Goal: Task Accomplishment & Management: Complete application form

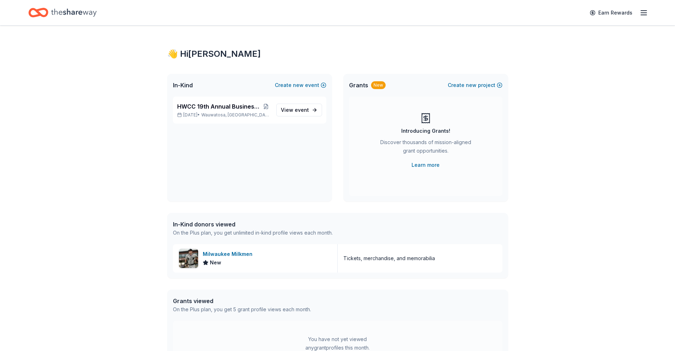
click at [645, 15] on icon "button" at bounding box center [644, 13] width 9 height 9
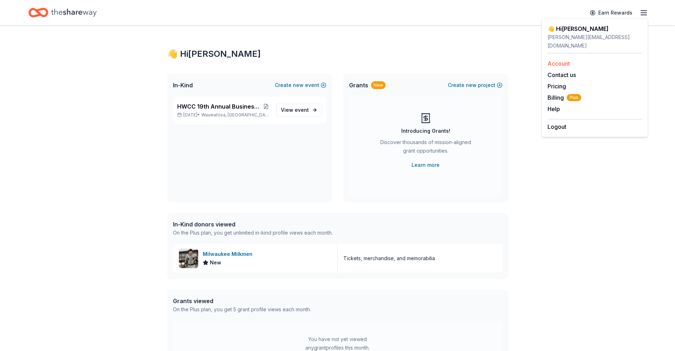
click at [563, 60] on link "Account" at bounding box center [559, 63] width 22 height 7
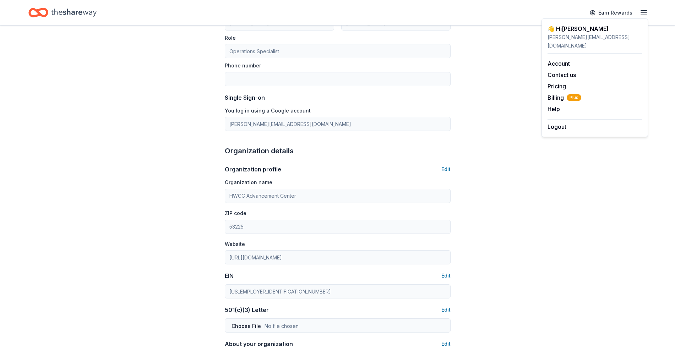
scroll to position [51, 0]
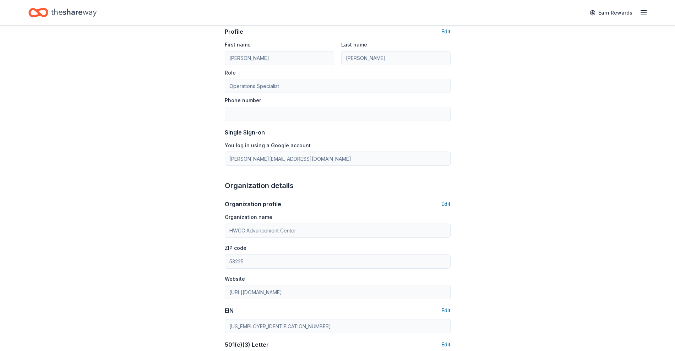
click at [504, 141] on div "Account About me Profile Edit First name [PERSON_NAME] Last name [PERSON_NAME] …" at bounding box center [337, 280] width 675 height 611
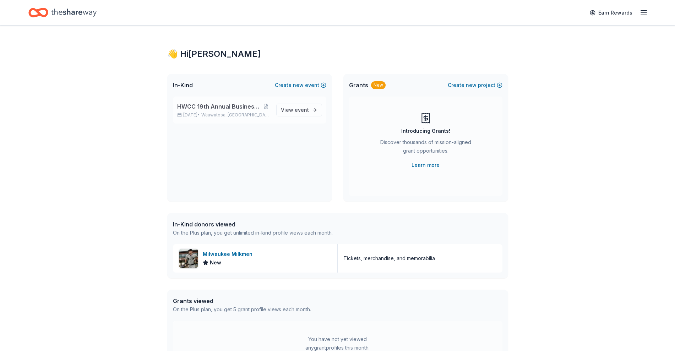
click at [221, 108] on span "HWCC 19th Annual Business Awards Celebration" at bounding box center [219, 106] width 85 height 9
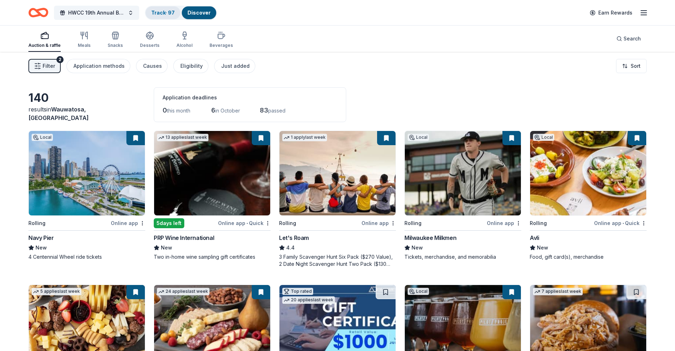
click at [172, 12] on link "Track · 97" at bounding box center [162, 13] width 23 height 6
click at [165, 13] on link "Track · 97" at bounding box center [162, 13] width 23 height 6
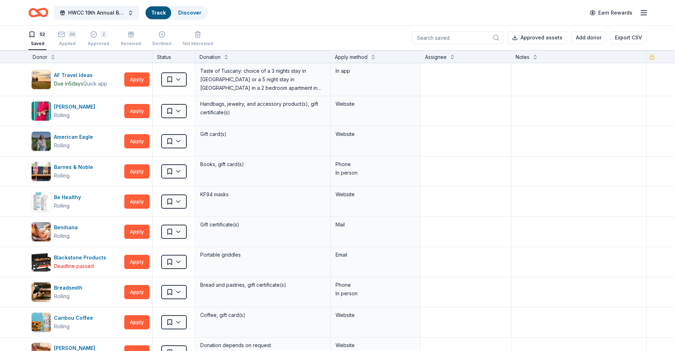
click at [161, 16] on div "Track" at bounding box center [159, 12] width 26 height 13
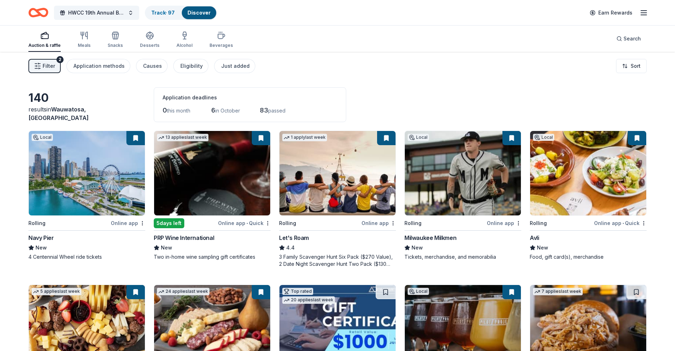
click at [44, 66] on span "Filter" at bounding box center [49, 66] width 12 height 9
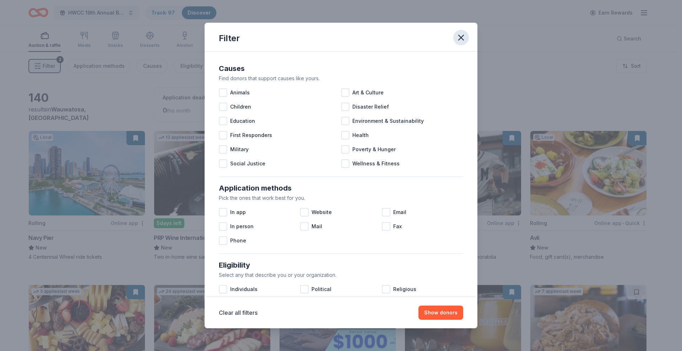
click at [459, 37] on icon "button" at bounding box center [461, 38] width 10 height 10
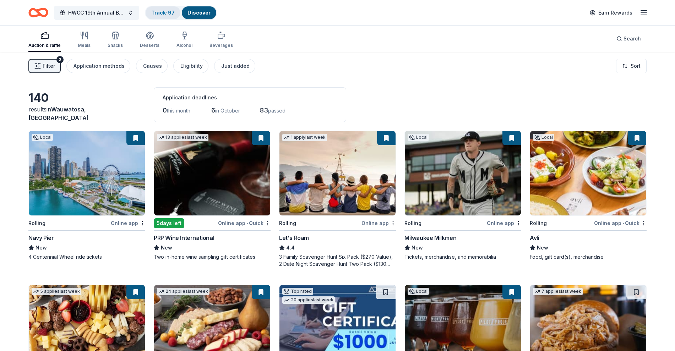
click at [170, 10] on link "Track · 97" at bounding box center [162, 13] width 23 height 6
click at [167, 11] on link "Track · 97" at bounding box center [162, 13] width 23 height 6
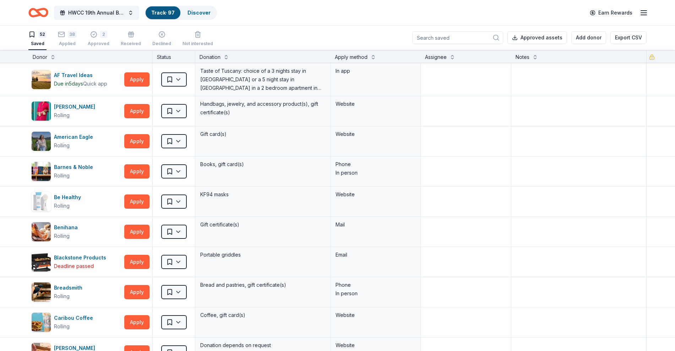
click at [161, 10] on link "Track · 97" at bounding box center [162, 13] width 23 height 6
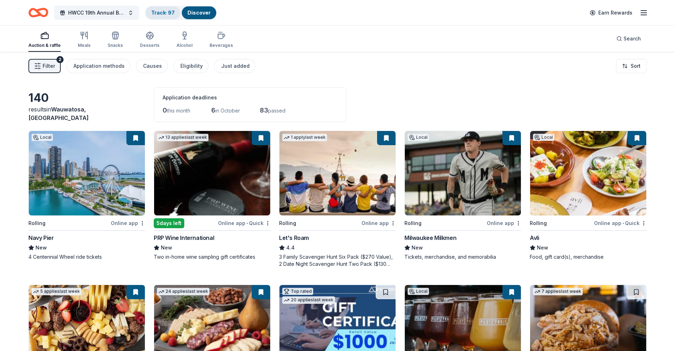
click at [167, 10] on link "Track · 97" at bounding box center [162, 13] width 23 height 6
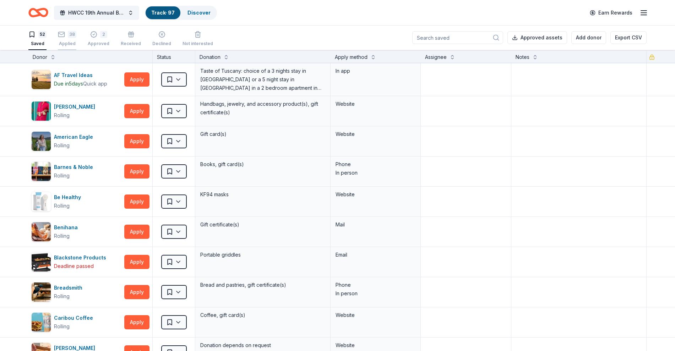
click at [64, 39] on div "38 Applied" at bounding box center [67, 39] width 18 height 16
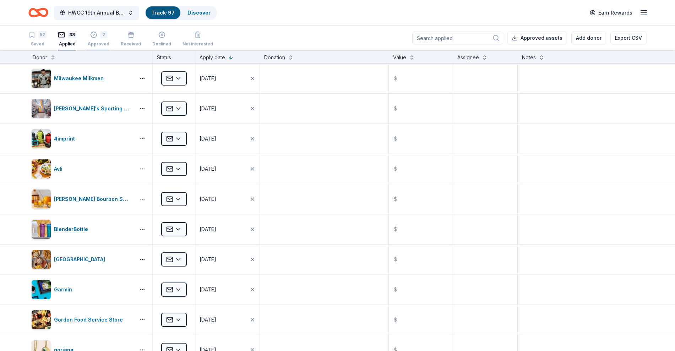
click at [101, 43] on div "Approved" at bounding box center [99, 44] width 22 height 6
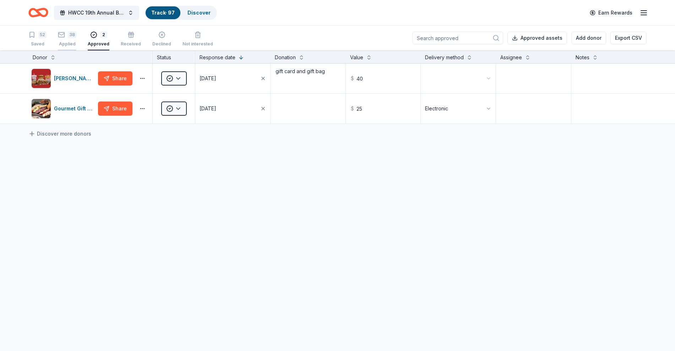
click at [74, 33] on div "38" at bounding box center [72, 34] width 9 height 7
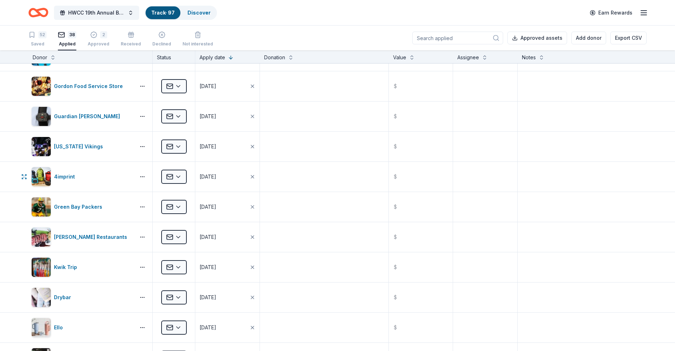
scroll to position [565, 0]
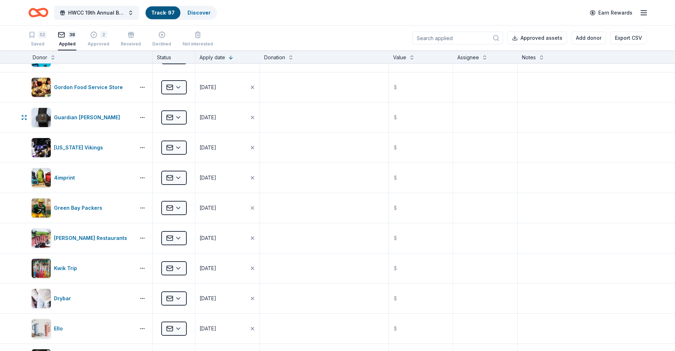
click at [94, 124] on div "Guardian [PERSON_NAME]" at bounding box center [81, 118] width 101 height 20
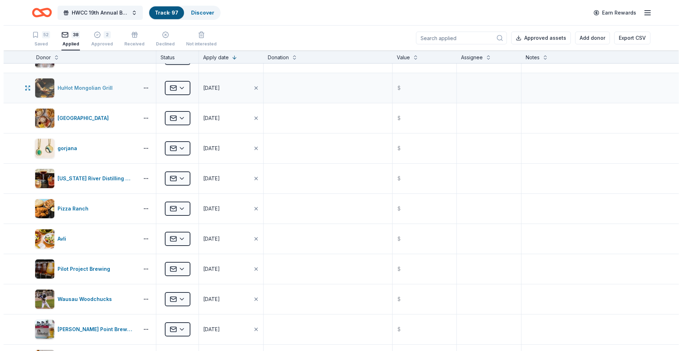
scroll to position [0, 0]
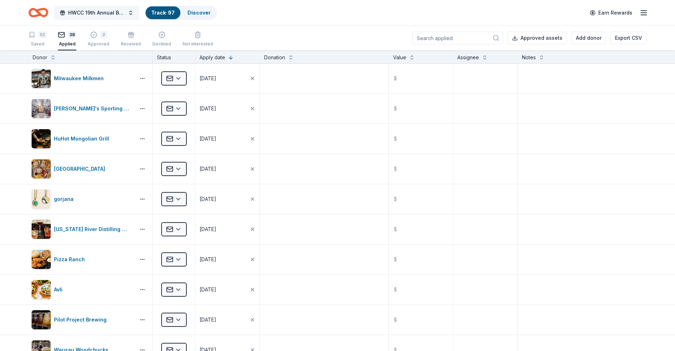
click at [99, 13] on span "HWCC 19th Annual Business Awards Celebration" at bounding box center [96, 13] width 57 height 9
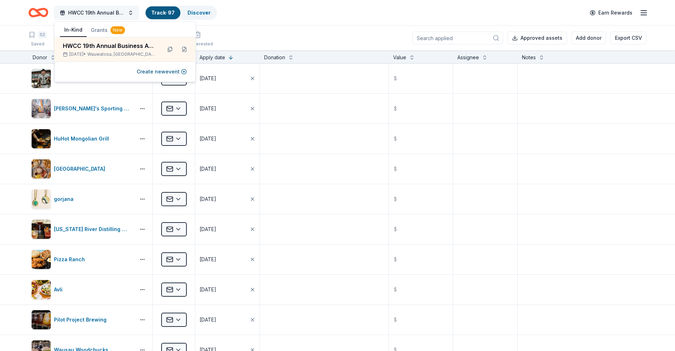
click at [99, 13] on span "HWCC 19th Annual Business Awards Celebration" at bounding box center [96, 13] width 57 height 9
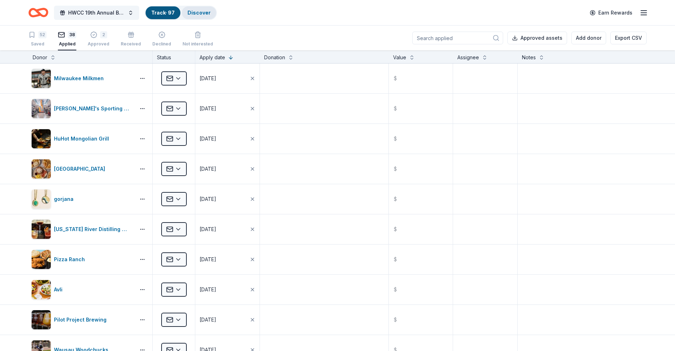
click at [196, 7] on div "Discover" at bounding box center [199, 12] width 34 height 13
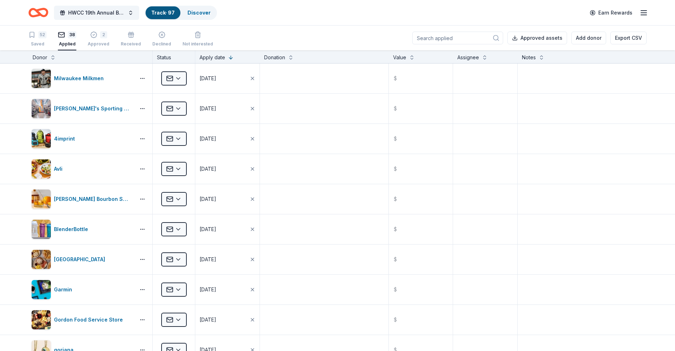
click at [445, 36] on input at bounding box center [457, 38] width 91 height 13
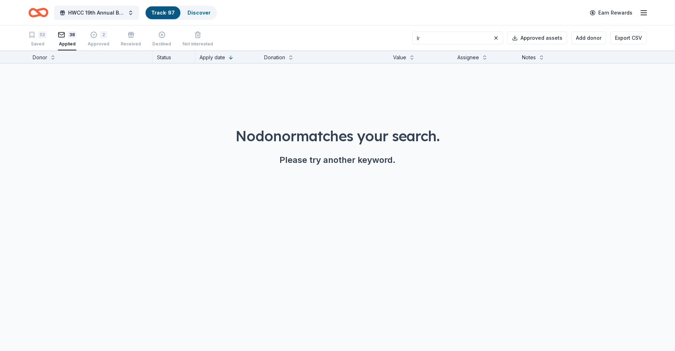
type input "l"
type input "roam"
drag, startPoint x: 52, startPoint y: 13, endPoint x: 39, endPoint y: 40, distance: 30.5
click at [39, 40] on div "HWCC 19th Annual Business Awards Celebration Track · 97 Discover Earn Rewards 5…" at bounding box center [337, 176] width 675 height 352
click at [39, 40] on div "52 Saved" at bounding box center [37, 39] width 18 height 16
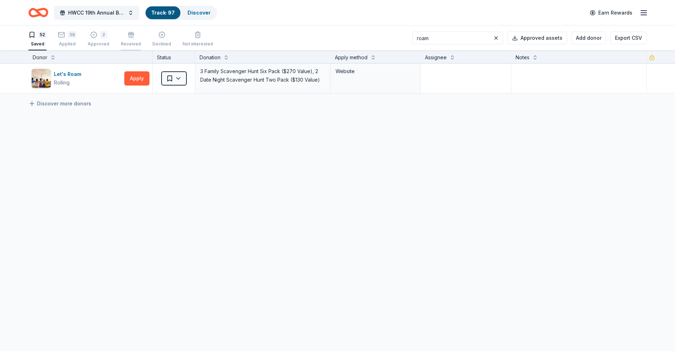
click at [124, 41] on div "Received" at bounding box center [131, 44] width 20 height 6
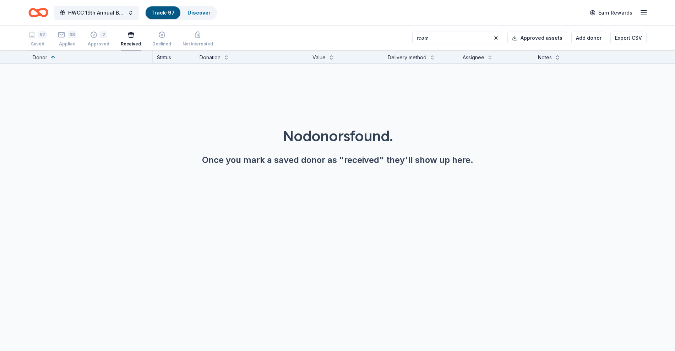
click at [44, 38] on div "52" at bounding box center [42, 34] width 8 height 7
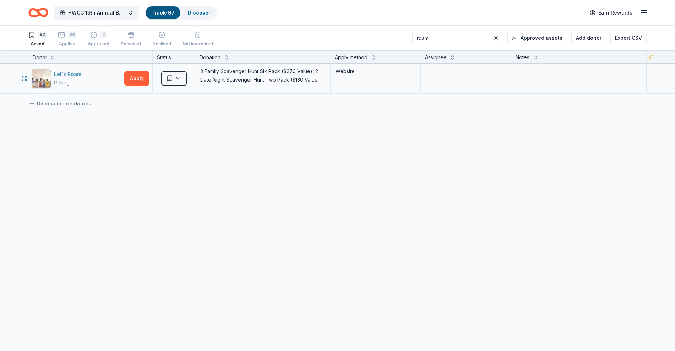
click at [81, 73] on div "Let's Roam" at bounding box center [69, 74] width 30 height 9
click at [140, 77] on button "Apply" at bounding box center [136, 78] width 25 height 14
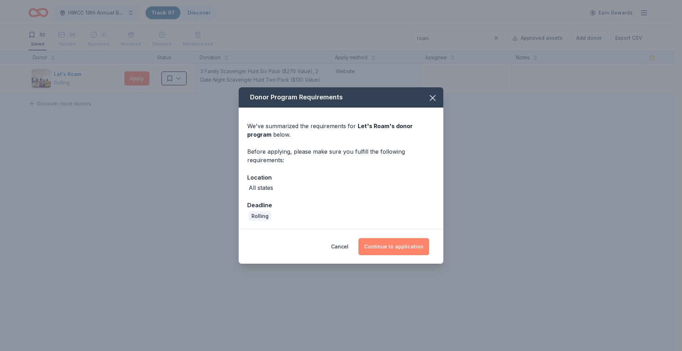
click at [383, 240] on button "Continue to application" at bounding box center [393, 246] width 71 height 17
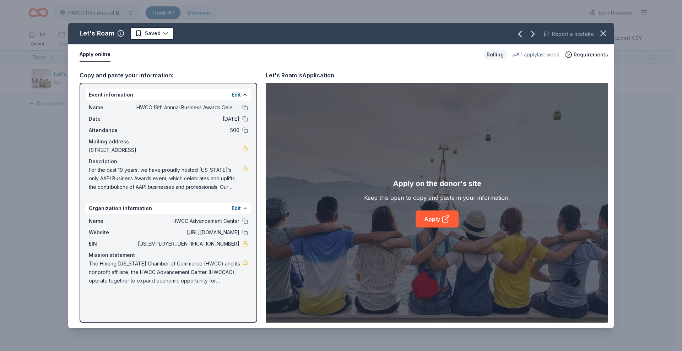
click at [409, 185] on div "Apply on the donor's site" at bounding box center [437, 183] width 88 height 11
click at [442, 213] on link "Apply" at bounding box center [437, 219] width 43 height 17
